Goal: Check status: Check status

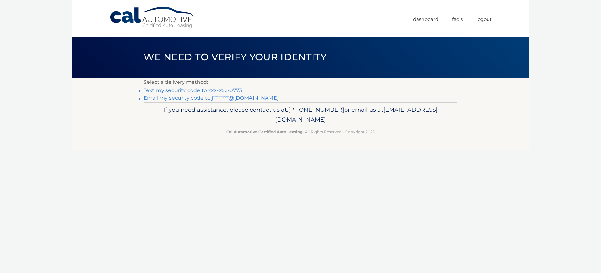
click at [166, 90] on link "Text my security code to xxx-xxx-0773" at bounding box center [193, 90] width 98 height 6
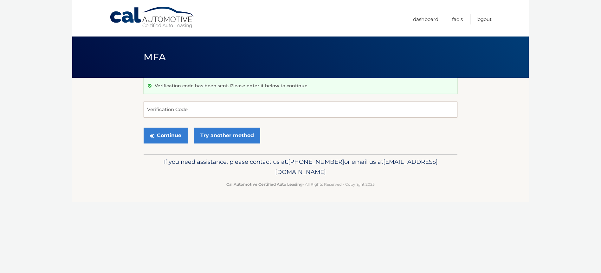
click at [178, 109] on input "Verification Code" at bounding box center [301, 109] width 314 height 16
type input "280311"
click at [172, 132] on button "Continue" at bounding box center [166, 135] width 44 height 16
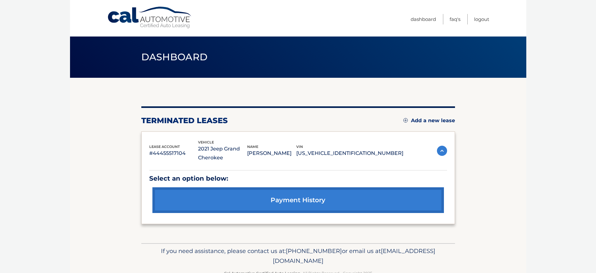
click at [304, 199] on link "payment history" at bounding box center [298, 200] width 292 height 26
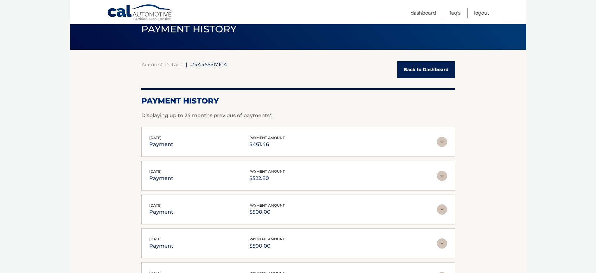
scroll to position [144, 0]
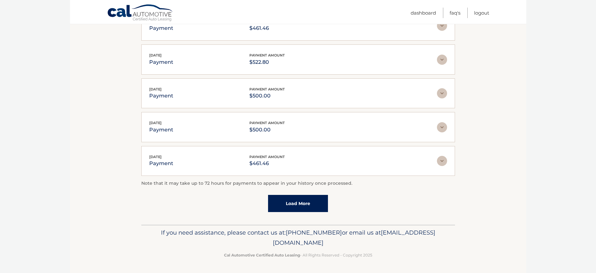
click at [302, 203] on link "Load More" at bounding box center [298, 203] width 60 height 17
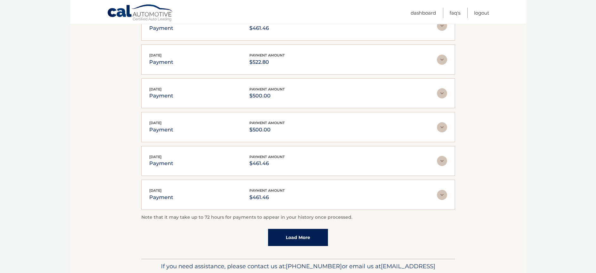
scroll to position [176, 0]
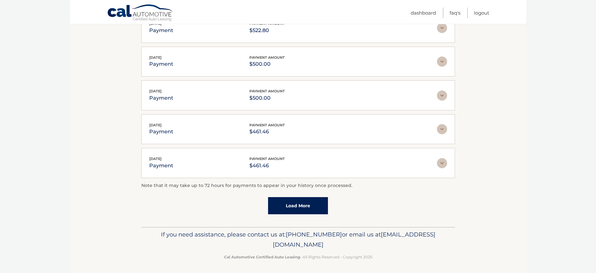
click at [299, 205] on link "Load More" at bounding box center [298, 205] width 60 height 17
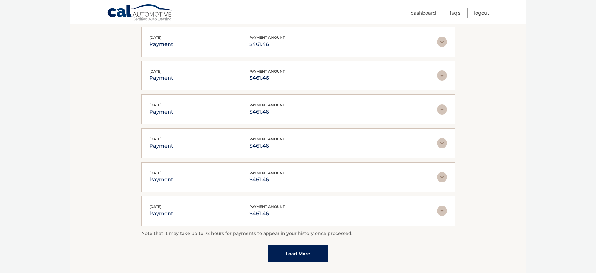
scroll to position [302, 0]
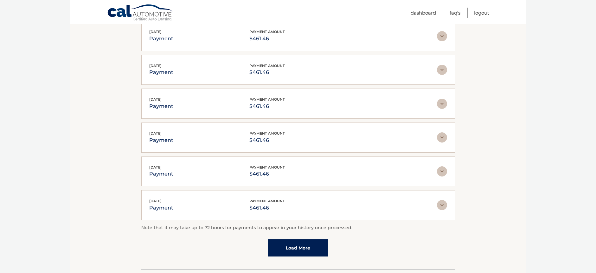
click at [298, 243] on link "Load More" at bounding box center [298, 247] width 60 height 17
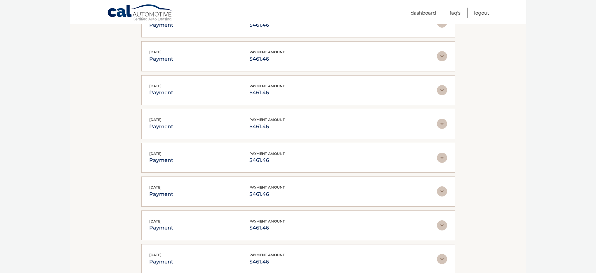
scroll to position [461, 0]
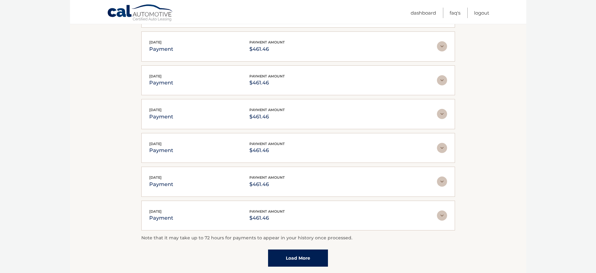
click at [302, 256] on link "Load More" at bounding box center [298, 257] width 60 height 17
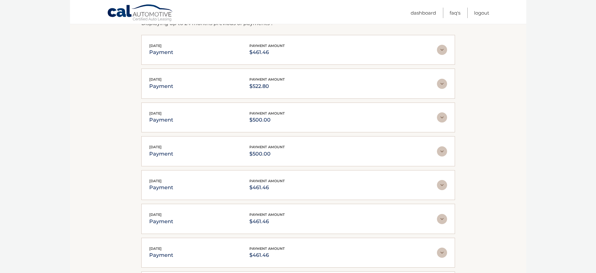
scroll to position [0, 0]
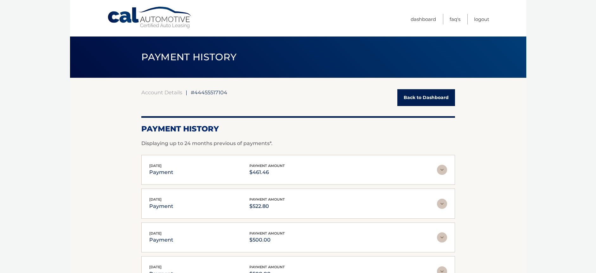
click at [436, 97] on link "Back to Dashboard" at bounding box center [426, 97] width 58 height 17
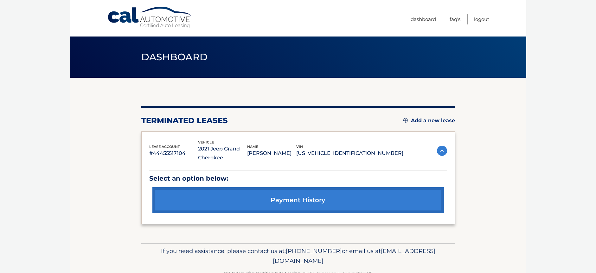
click at [443, 150] on img at bounding box center [442, 150] width 10 height 10
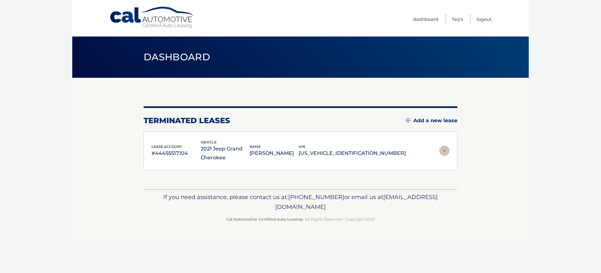
click at [443, 150] on img at bounding box center [444, 150] width 10 height 10
